Goal: Check status: Check status

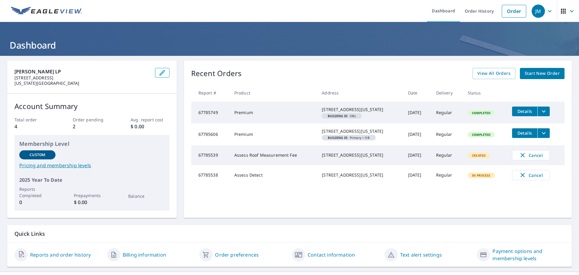
click at [520, 112] on span "Details" at bounding box center [524, 111] width 18 height 6
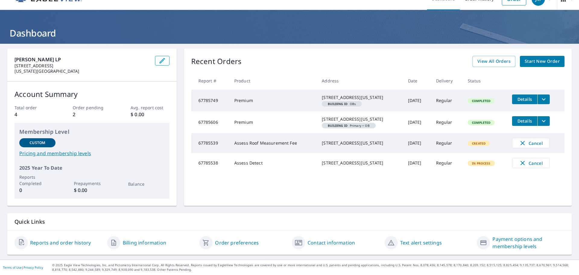
click at [55, 243] on link "Reports and order history" at bounding box center [60, 242] width 61 height 7
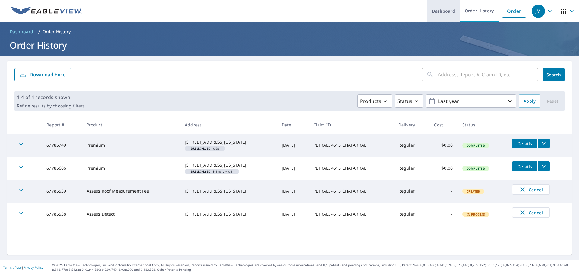
click at [437, 15] on link "Dashboard" at bounding box center [443, 11] width 33 height 22
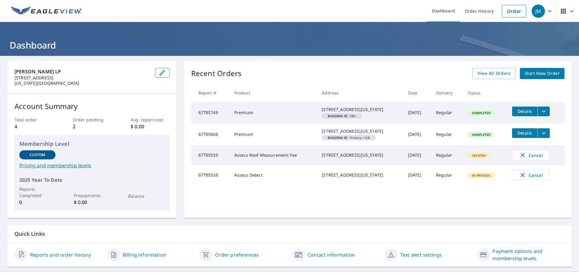
click at [68, 167] on link "Pricing and membership levels" at bounding box center [91, 165] width 145 height 7
click at [546, 12] on icon "button" at bounding box center [549, 11] width 7 height 7
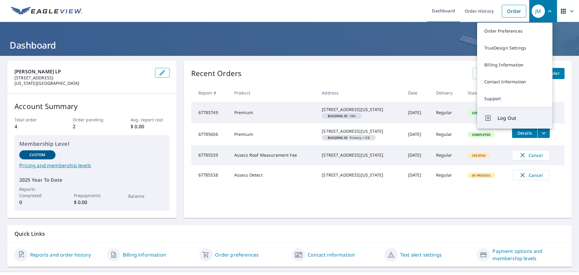
click at [513, 120] on span "Log Out" at bounding box center [521, 117] width 48 height 7
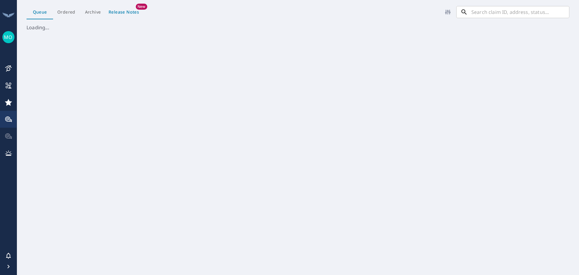
scroll to position [246, 557]
